Goal: Information Seeking & Learning: Learn about a topic

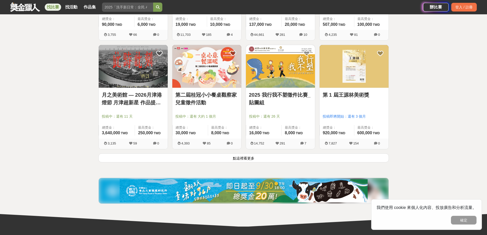
scroll to position [665, 0]
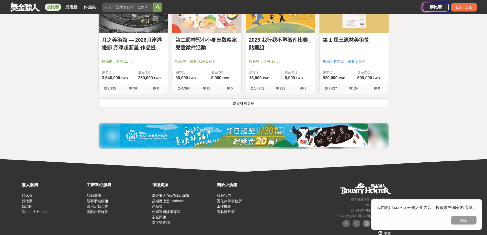
click at [253, 107] on button "點這裡看更多" at bounding box center [243, 102] width 290 height 9
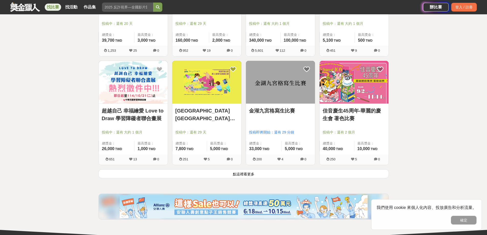
scroll to position [1253, 0]
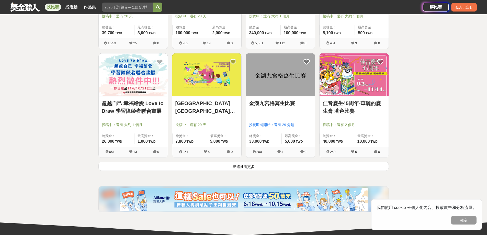
click at [278, 169] on button "點這裡看更多" at bounding box center [243, 166] width 290 height 9
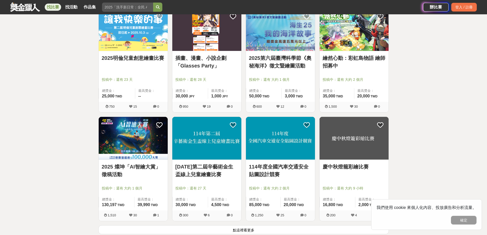
scroll to position [1943, 0]
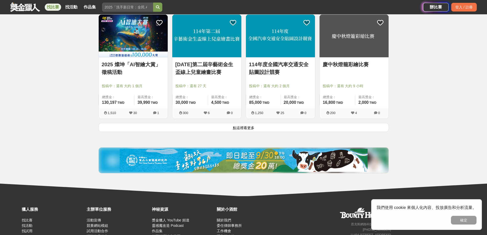
click at [239, 125] on button "點這裡看更多" at bounding box center [243, 127] width 290 height 9
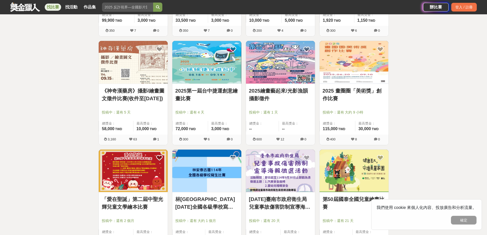
scroll to position [2506, 0]
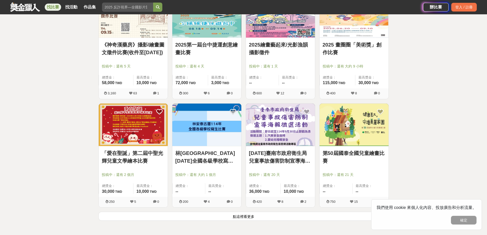
drag, startPoint x: 350, startPoint y: 146, endPoint x: 451, endPoint y: 108, distance: 108.3
click at [178, 214] on button "點這裡看更多" at bounding box center [243, 216] width 290 height 9
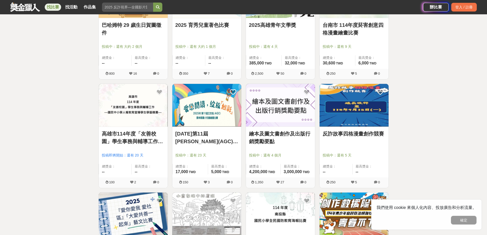
scroll to position [3196, 0]
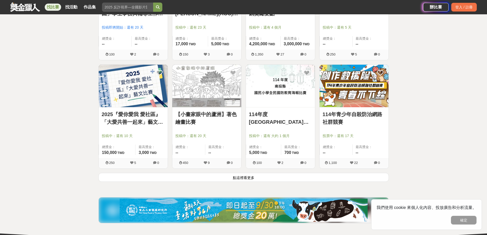
click at [217, 180] on button "點這裡看更多" at bounding box center [243, 177] width 290 height 9
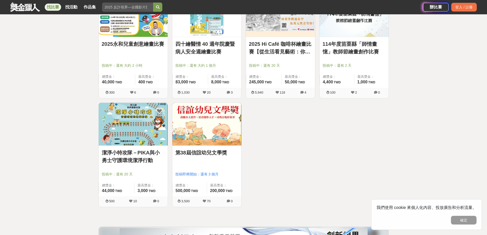
scroll to position [3400, 0]
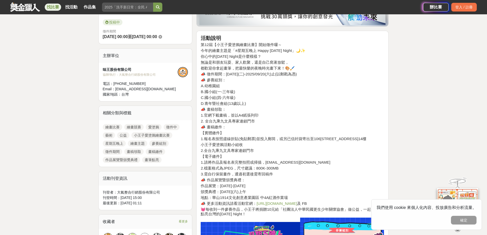
scroll to position [179, 0]
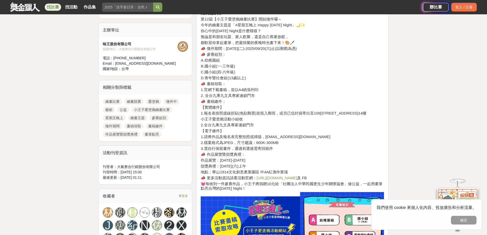
click at [263, 177] on link "https://lihi.cc/mWL13" at bounding box center [277, 178] width 40 height 4
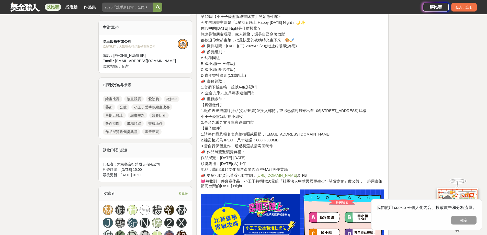
scroll to position [153, 0]
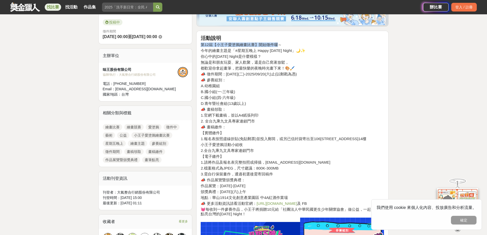
drag, startPoint x: 201, startPoint y: 44, endPoint x: 280, endPoint y: 46, distance: 79.3
click at [280, 46] on h4 "第12屆【小王子愛塗鴉繪畫比賽】開始徵件囉～" at bounding box center [293, 44] width 184 height 5
copy h4 "第12屆【小王子愛塗鴉繪畫比賽】開始徵件囉"
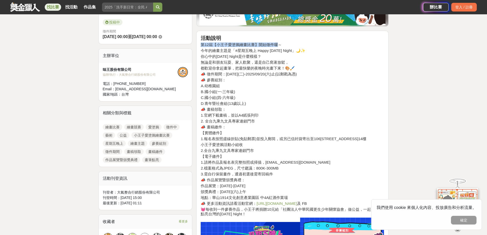
copy h4 "第12屆【小王子愛塗鴉繪畫比賽】開始徵件囉"
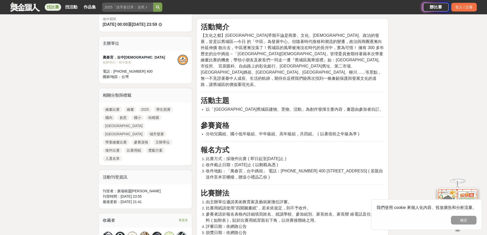
scroll to position [153, 0]
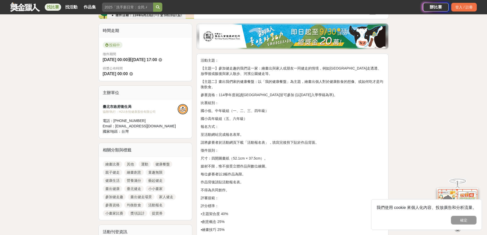
scroll to position [128, 0]
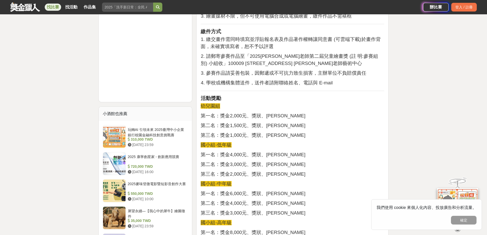
scroll to position [435, 0]
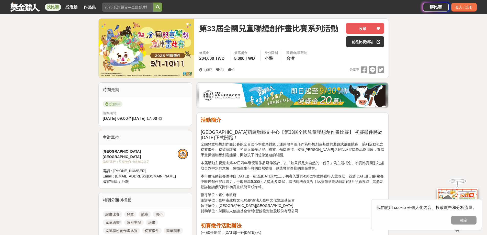
scroll to position [102, 0]
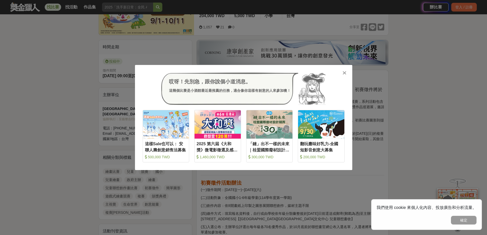
click at [341, 72] on div "哎呀！先別急，跟你說個小道消息。 這幾個比賽是小酒館最近最推薦的任務，適合像你這樣有創意的人來參加噢！ 收藏 這樣Sale也可以： 安聯人壽創意銷售法募集 5…" at bounding box center [243, 117] width 217 height 105
click at [344, 69] on div "哎呀！先別急，跟你說個小道消息。 這幾個比賽是小酒館最近最推薦的任務，適合像你這樣有創意的人來參加噢！ 收藏 這樣Sale也可以： 安聯人壽創意銷售法募集 5…" at bounding box center [243, 117] width 217 height 105
click at [343, 73] on icon at bounding box center [345, 72] width 4 height 5
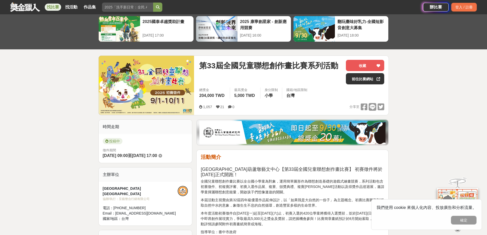
scroll to position [51, 0]
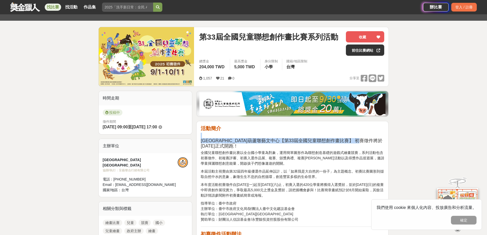
drag, startPoint x: 210, startPoint y: 140, endPoint x: 388, endPoint y: 141, distance: 178.2
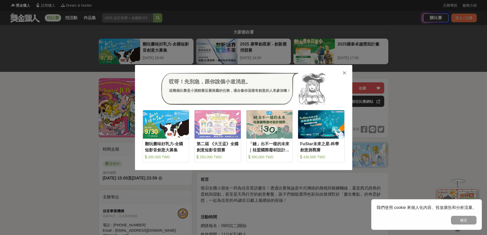
click at [343, 71] on icon at bounding box center [345, 72] width 4 height 5
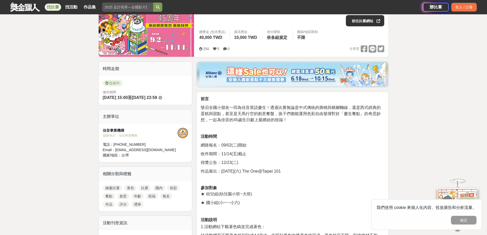
scroll to position [26, 0]
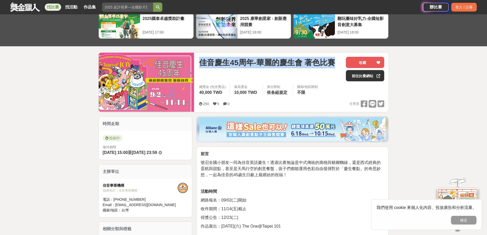
drag, startPoint x: 231, startPoint y: 65, endPoint x: 335, endPoint y: 65, distance: 103.5
click at [335, 65] on span "佳音慶生45周年-華麗的慶生會 著色比賽" at bounding box center [267, 63] width 136 height 12
copy span "佳音慶生45周年-華麗的慶生會 著色比賽"
click at [365, 81] on link "前往比賽網站" at bounding box center [365, 75] width 38 height 11
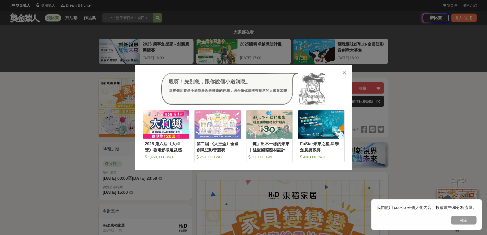
click at [344, 72] on icon at bounding box center [345, 72] width 4 height 5
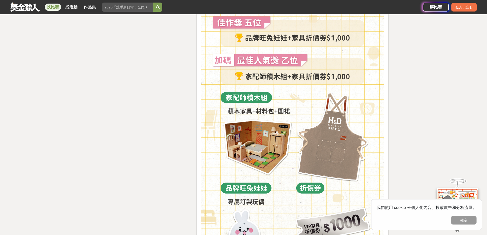
scroll to position [1202, 0]
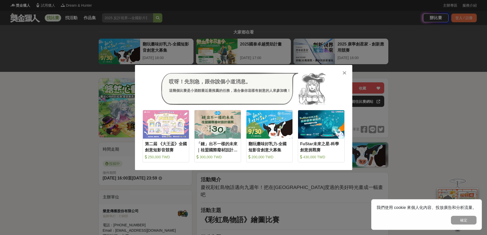
click at [344, 71] on icon at bounding box center [345, 72] width 4 height 5
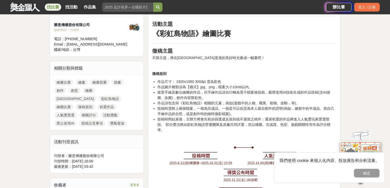
scroll to position [179, 0]
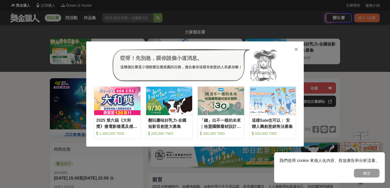
click at [295, 50] on icon at bounding box center [296, 49] width 4 height 5
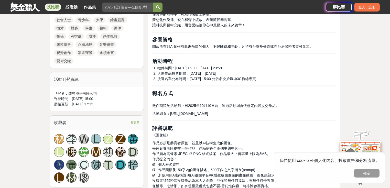
scroll to position [286, 0]
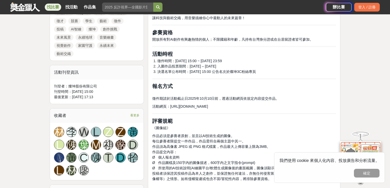
drag, startPoint x: 261, startPoint y: 108, endPoint x: 169, endPoint y: 106, distance: 92.6
click at [169, 106] on p "活動網頁： https://events.tk3c.com/events_net/2025AIpainting/" at bounding box center [244, 106] width 184 height 5
copy span "https://events.tk3c.com/events_net/2025AIpainting/"
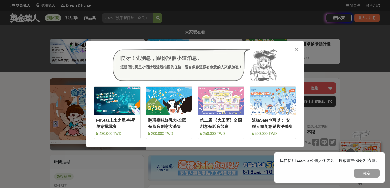
click at [296, 47] on div at bounding box center [295, 49] width 5 height 5
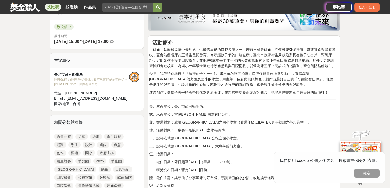
scroll to position [143, 0]
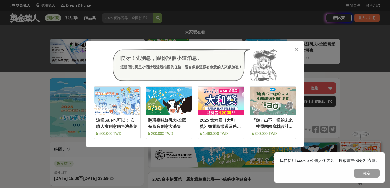
click at [292, 51] on div "哎呀！先別急，跟你說個小道消息。 這幾個比賽是小酒館最近最推薦的任務，適合像你這樣有創意的人來參加噢！" at bounding box center [195, 65] width 202 height 32
click at [296, 49] on icon at bounding box center [296, 49] width 4 height 5
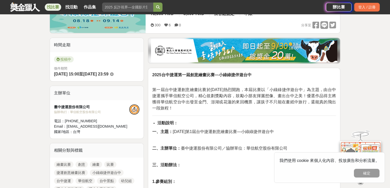
scroll to position [82, 0]
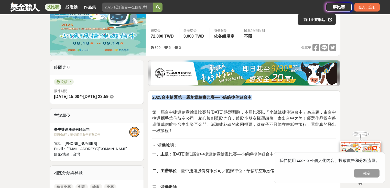
drag, startPoint x: 152, startPoint y: 96, endPoint x: 255, endPoint y: 97, distance: 103.6
copy strong "2025台中捷運第一屆創意繪畫比賽—小綠綠捷伴遊台中"
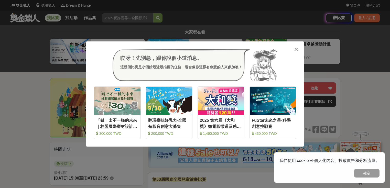
click at [295, 51] on icon at bounding box center [296, 49] width 4 height 5
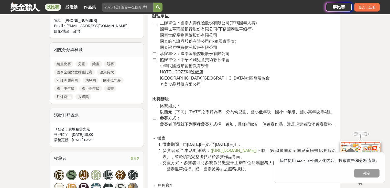
scroll to position [225, 0]
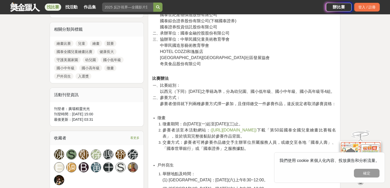
click at [251, 132] on span "([URL][DOMAIN_NAME])" at bounding box center [233, 130] width 46 height 4
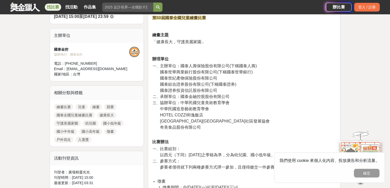
drag, startPoint x: 245, startPoint y: 57, endPoint x: 231, endPoint y: 15, distance: 43.5
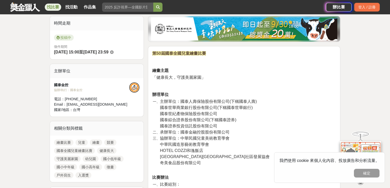
scroll to position [116, 0]
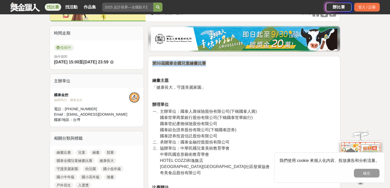
drag, startPoint x: 206, startPoint y: 61, endPoint x: 151, endPoint y: 60, distance: 55.5
copy strong "第50屆國泰全國兒童繪畫比賽"
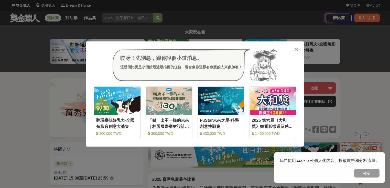
click at [297, 49] on icon at bounding box center [296, 49] width 4 height 5
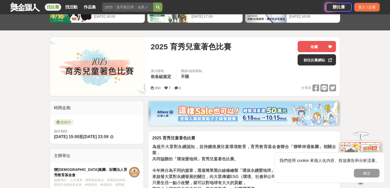
scroll to position [82, 0]
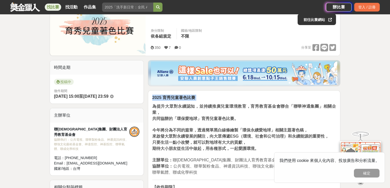
drag, startPoint x: 199, startPoint y: 96, endPoint x: 151, endPoint y: 96, distance: 48.8
copy p "2025 育秀兒童著色比賽"
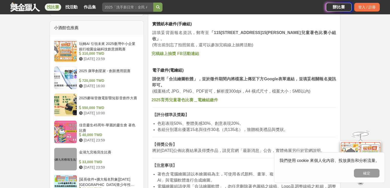
scroll to position [389, 0]
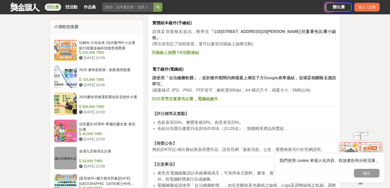
click at [279, 113] on p "【評分標準及獎勵】" at bounding box center [244, 114] width 184 height 6
click at [219, 82] on p "請使用「合法繪圖軟體」，並於徵件期間內將檔案上傳至下方Google表單連結，並填妥相關報名資訊即可。 (檔案格式 JPG、PNG、PDF皆可，解析度300dp…" at bounding box center [244, 84] width 184 height 18
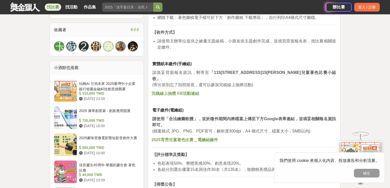
scroll to position [348, 0]
click at [179, 93] on strong "完稿線上抽獎 FB活動連結" at bounding box center [175, 93] width 48 height 4
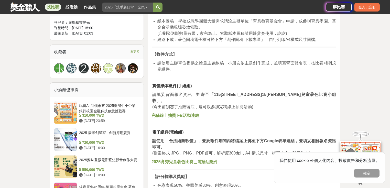
scroll to position [280, 0]
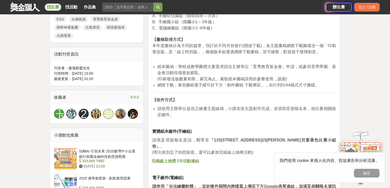
drag, startPoint x: 214, startPoint y: 55, endPoint x: 200, endPoint y: 22, distance: 36.1
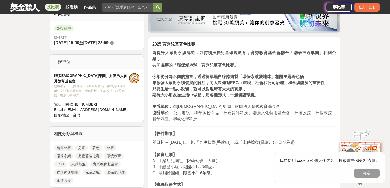
scroll to position [76, 0]
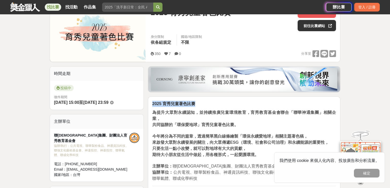
drag, startPoint x: 165, startPoint y: 101, endPoint x: 142, endPoint y: 90, distance: 25.7
copy strong "2025 育秀兒童著色比賽"
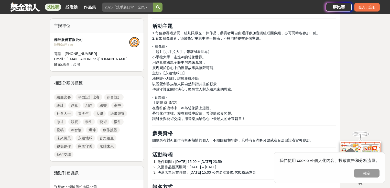
scroll to position [184, 0]
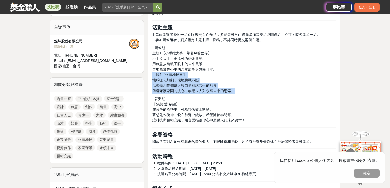
drag, startPoint x: 234, startPoint y: 91, endPoint x: 151, endPoint y: 75, distance: 85.1
copy p "主題2【永續地球日】 地球暖化加劇，環境挑戰不斷 以視覺創作描繪人與自然和諧共生的願景 傳遞守護家園的決心，喚醒世人對永續未來的思索。"
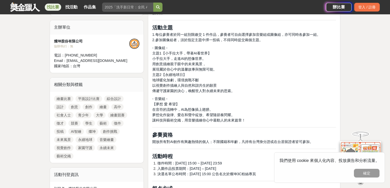
click at [278, 100] on p "- 音樂組 - 【夢想 愛 希望】 在音符的流轉中，AI為想像插上翅膀。 夢想化作旋律、愛在和聲中綻放、希望隨節奏閃耀。 讓科技與藝術交織，用音樂描繪你心中最…" at bounding box center [244, 109] width 184 height 27
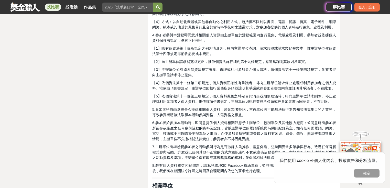
scroll to position [1105, 0]
